Goal: Task Accomplishment & Management: Manage account settings

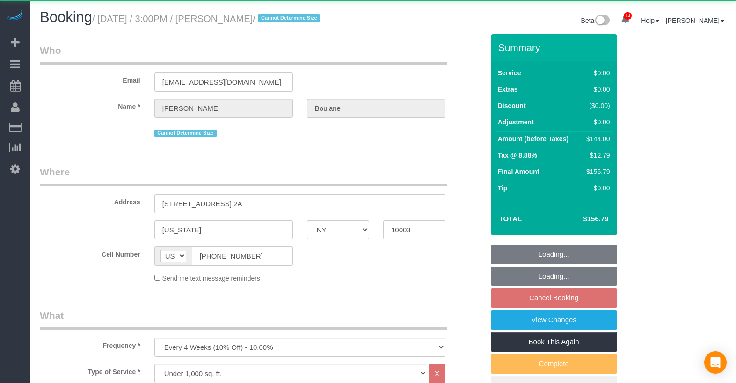
select select "NY"
select select "1"
select select "object:1027"
select select "1"
select select "spot6"
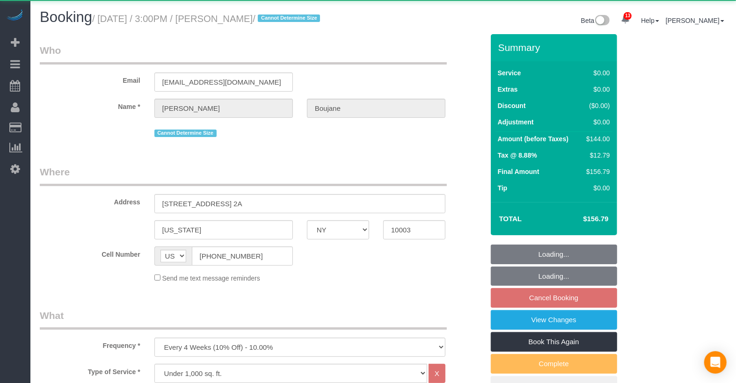
select select "number:89"
select select "number:90"
select select "number:15"
select select "number:5"
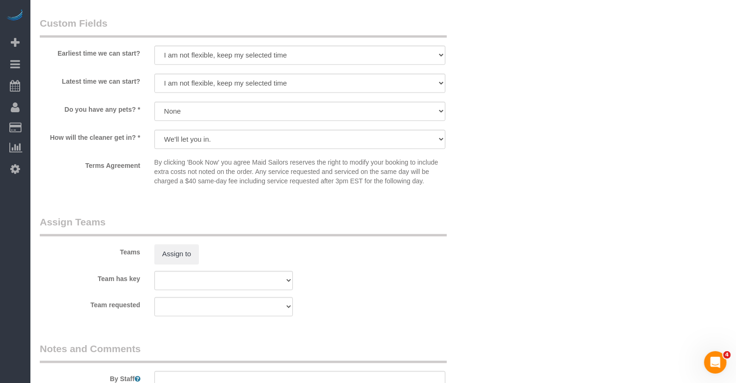
scroll to position [946, 0]
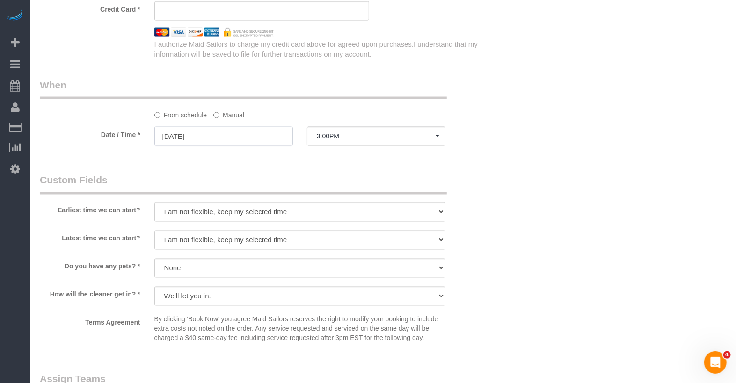
click at [186, 143] on input "[DATE]" at bounding box center [223, 136] width 138 height 19
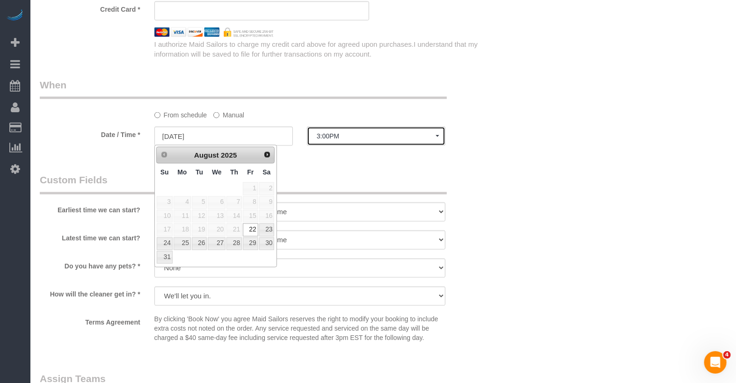
click at [344, 140] on button "3:00PM" at bounding box center [376, 136] width 138 height 19
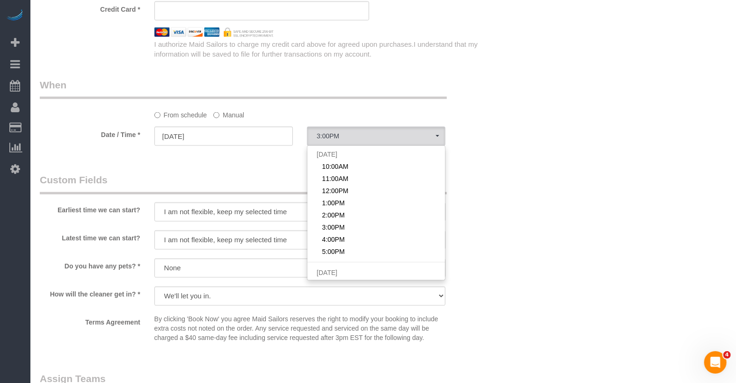
click at [235, 113] on label "Manual" at bounding box center [228, 113] width 31 height 13
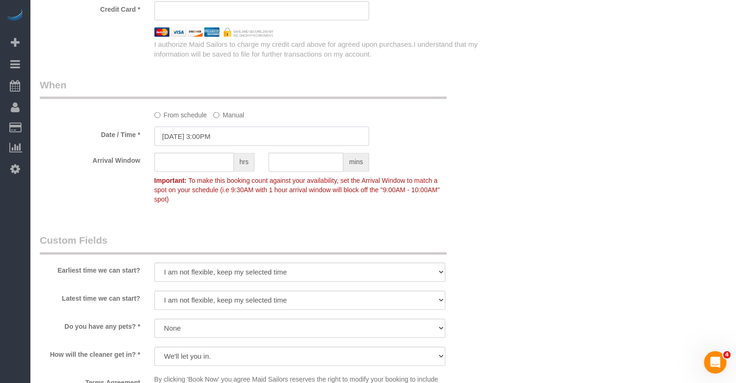
click at [225, 135] on input "[DATE] 3:00PM" at bounding box center [261, 136] width 215 height 19
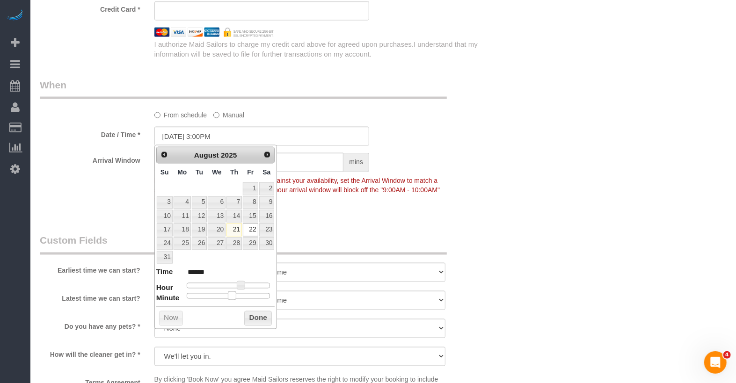
type input "[DATE] 3:30PM"
type input "******"
click at [236, 293] on div at bounding box center [229, 296] width 84 height 6
click at [423, 184] on p "Important: To make this booking count against your availability, set the Arriva…" at bounding box center [299, 189] width 305 height 30
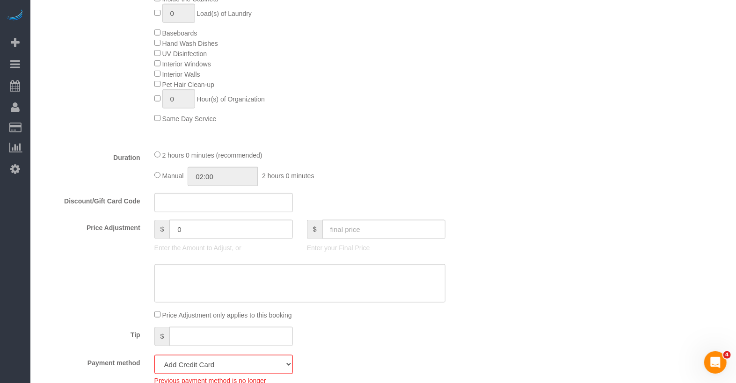
scroll to position [585, 0]
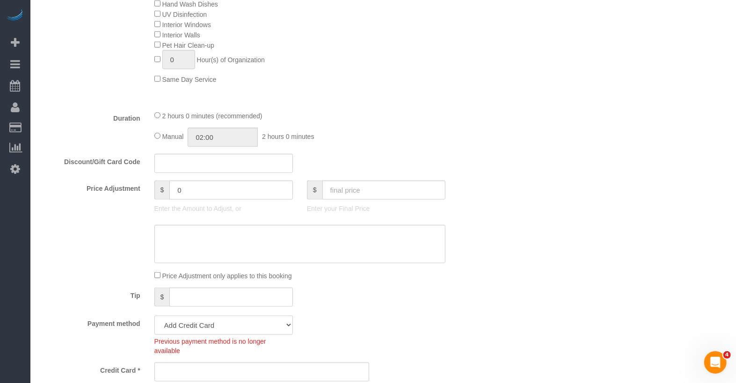
click at [189, 319] on select "Visa - 8806 - 07/2030 (Default) Add Credit Card ─────────────── Cash Check Payp…" at bounding box center [223, 325] width 138 height 19
select select "string:stripe-pm_1RlvTs4VGloSiKo7fLOA1WIt"
click at [154, 316] on select "Visa - 8806 - 07/2030 (Default) Add Credit Card ─────────────── Cash Check Payp…" at bounding box center [223, 325] width 138 height 19
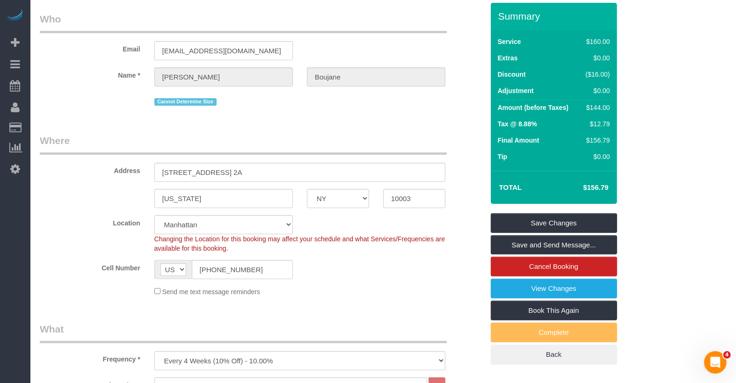
scroll to position [0, 0]
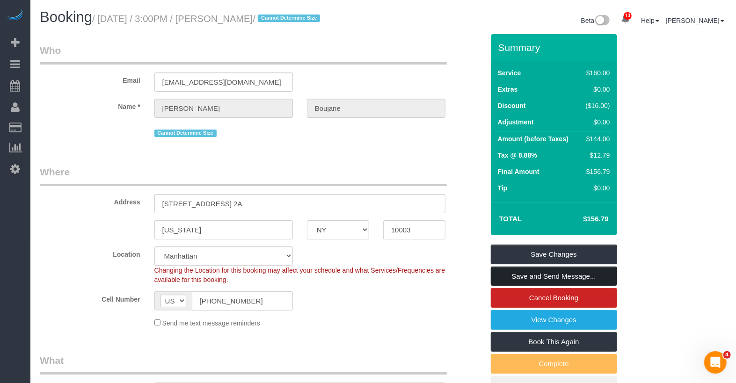
click at [532, 276] on link "Save and Send Message..." at bounding box center [554, 277] width 126 height 20
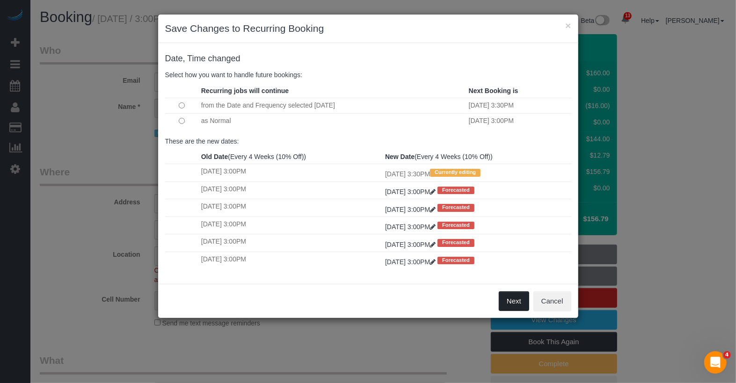
click at [505, 300] on button "Next" at bounding box center [514, 301] width 30 height 20
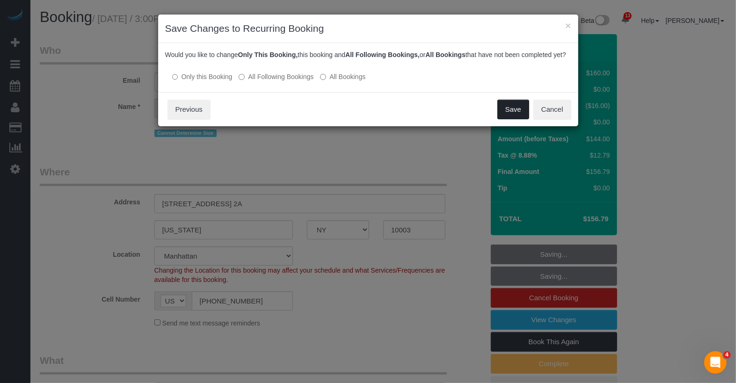
click at [517, 119] on button "Save" at bounding box center [513, 110] width 32 height 20
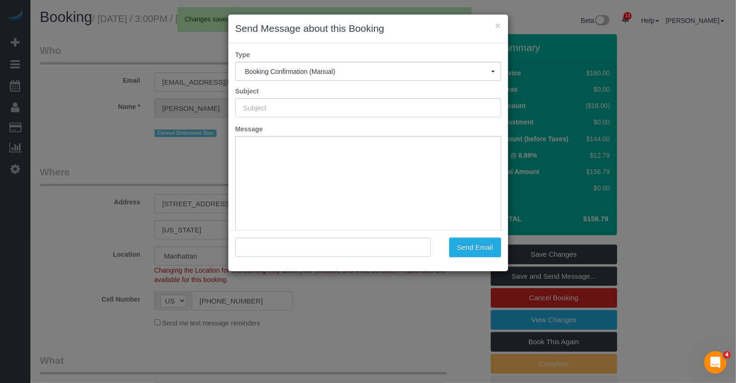
type input "Cleaning Confirmed for [DATE] 3:30pm"
type input ""[PERSON_NAME]" <[EMAIL_ADDRESS][DOMAIN_NAME]>"
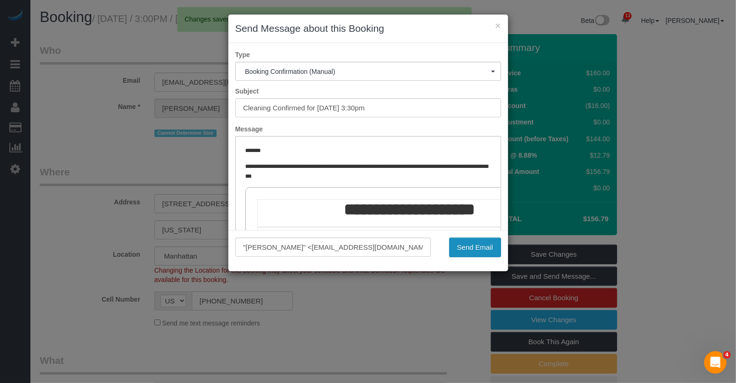
click at [463, 247] on button "Send Email" at bounding box center [475, 248] width 52 height 20
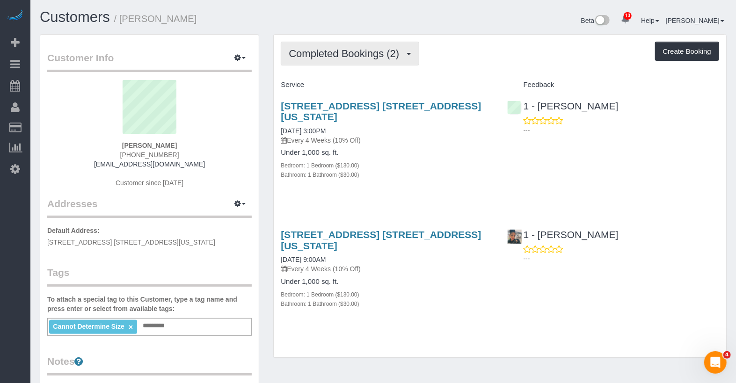
click at [372, 51] on span "Completed Bookings (2)" at bounding box center [346, 54] width 115 height 12
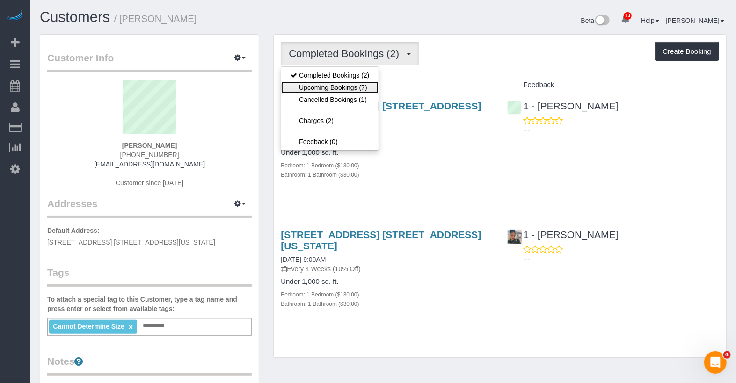
click at [361, 86] on link "Upcoming Bookings (7)" at bounding box center [329, 87] width 97 height 12
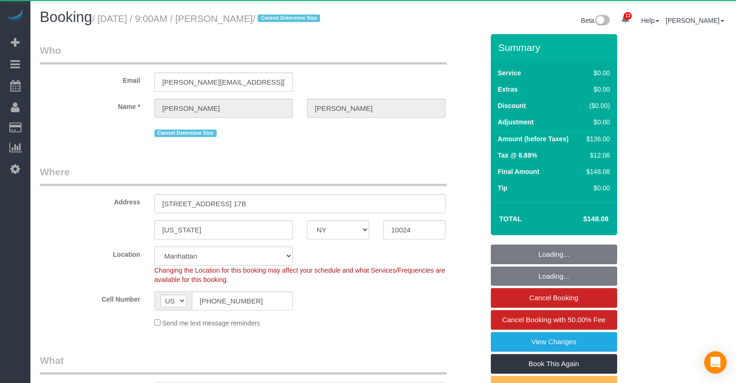
select select "NY"
select select "object:850"
select select "string:stripe-pm_1R0qzK4VGloSiKo7vGPLo2wP"
select select "1"
select select "number:59"
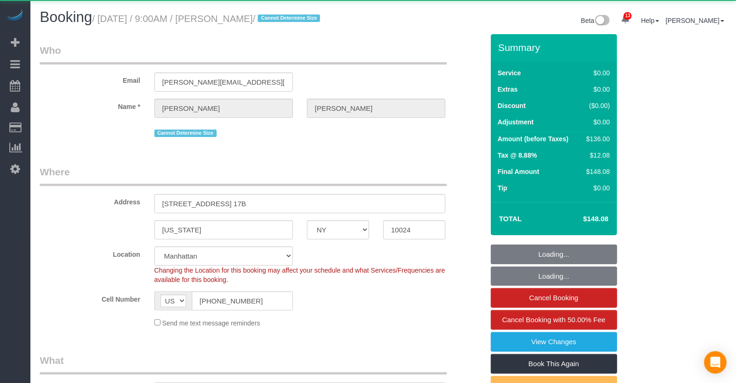
select select "number:77"
select select "number:15"
select select "number:6"
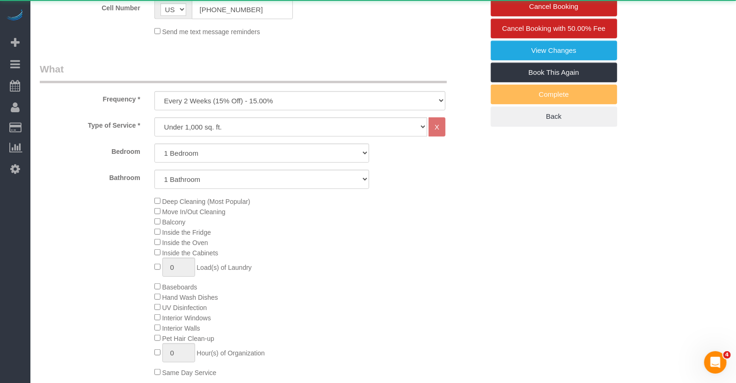
select select "spot1"
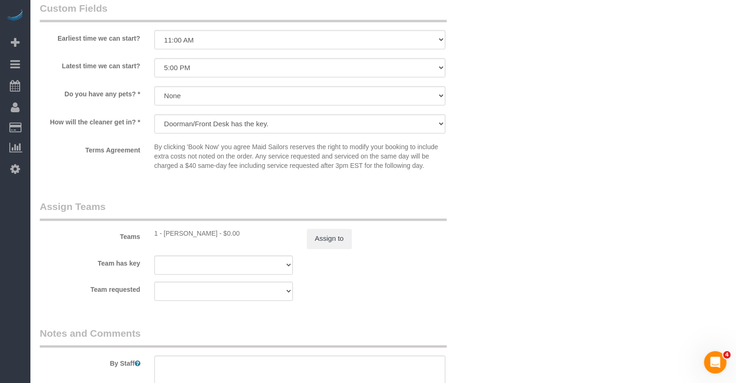
scroll to position [1127, 0]
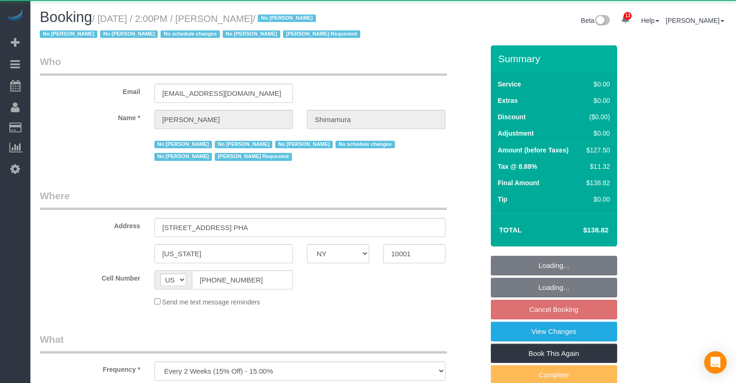
select select "NY"
select select "object:1011"
select select "spot7"
select select "number:89"
select select "number:90"
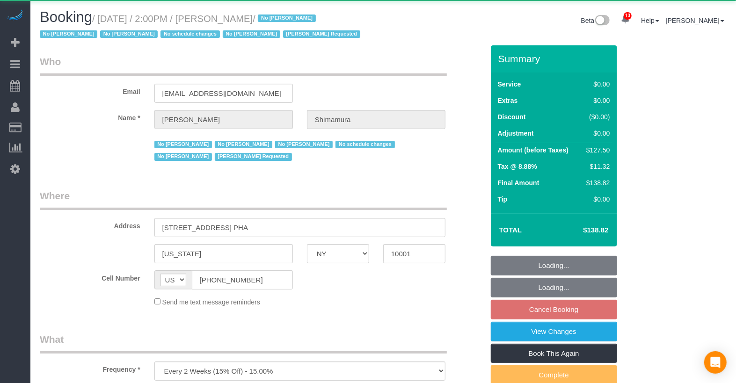
select select "number:15"
select select "number:5"
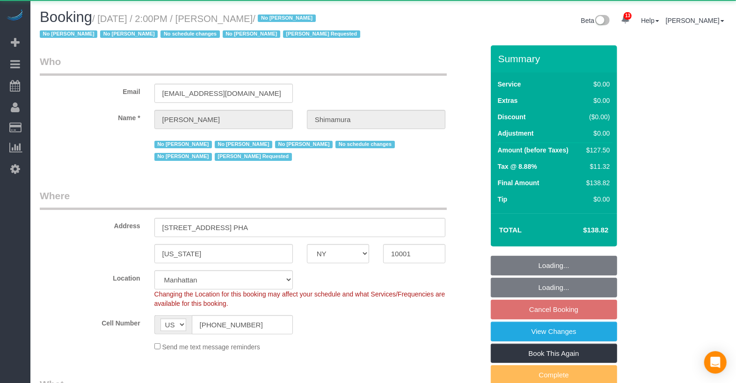
select select "string:stripe-pm_1ReEIv4VGloSiKo7cgmGyiSI"
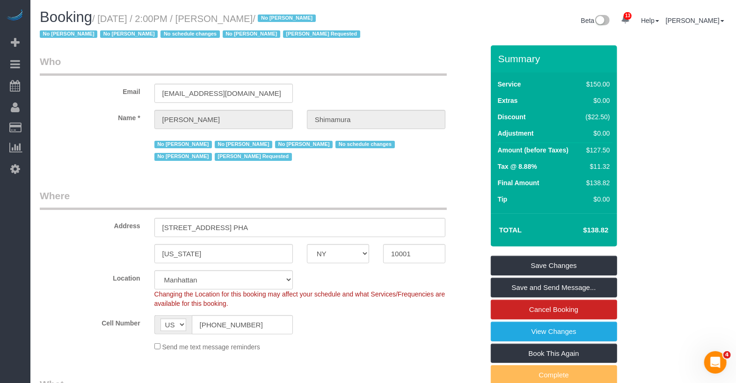
copy small "Alex Shimamura"
drag, startPoint x: 294, startPoint y: 22, endPoint x: 226, endPoint y: 22, distance: 67.8
click at [226, 22] on small "/ August 24, 2025 / 2:00PM / Alex Shimamura / No Christian Montalvo No Katherin…" at bounding box center [201, 27] width 323 height 26
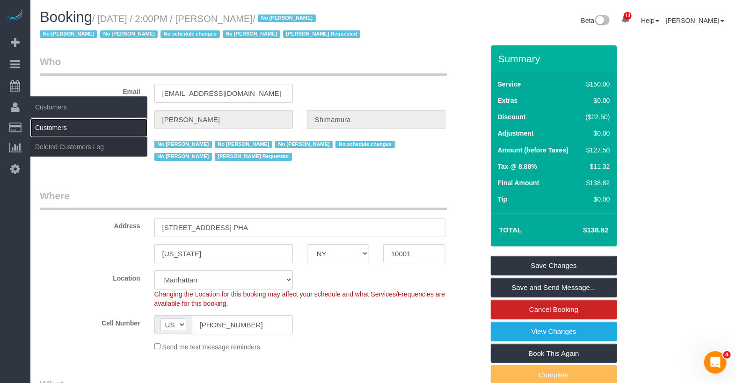
click at [57, 125] on link "Customers" at bounding box center [88, 127] width 117 height 19
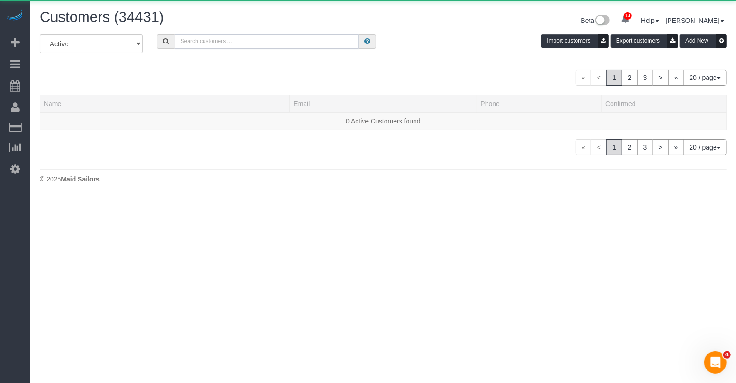
click at [222, 40] on input "text" at bounding box center [267, 41] width 184 height 15
paste input "Alex Shimamura"
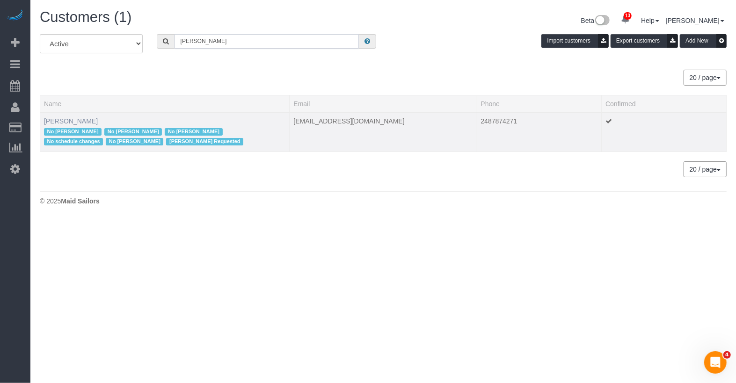
type input "Alex Shimamura"
click at [73, 118] on link "Alex Shimamura" at bounding box center [71, 120] width 54 height 7
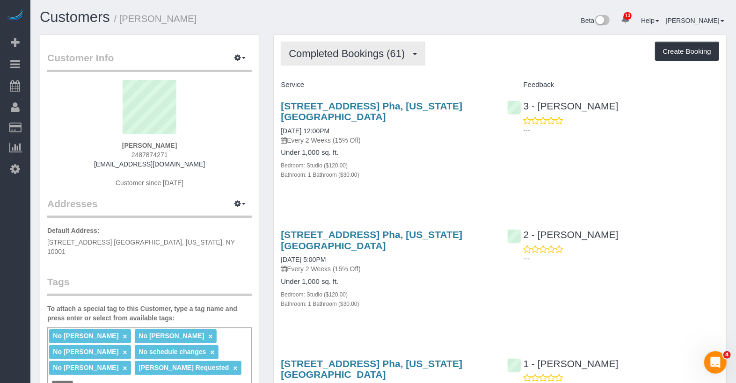
click at [323, 55] on span "Completed Bookings (61)" at bounding box center [349, 54] width 121 height 12
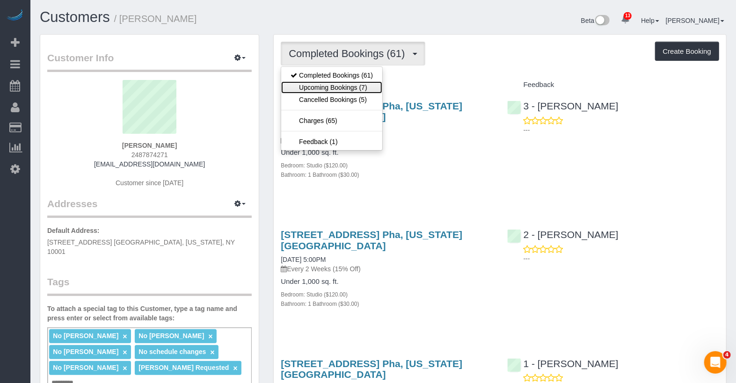
click at [313, 88] on link "Upcoming Bookings (7)" at bounding box center [331, 87] width 101 height 12
